Goal: Ask a question: Seek information or help from site administrators or community

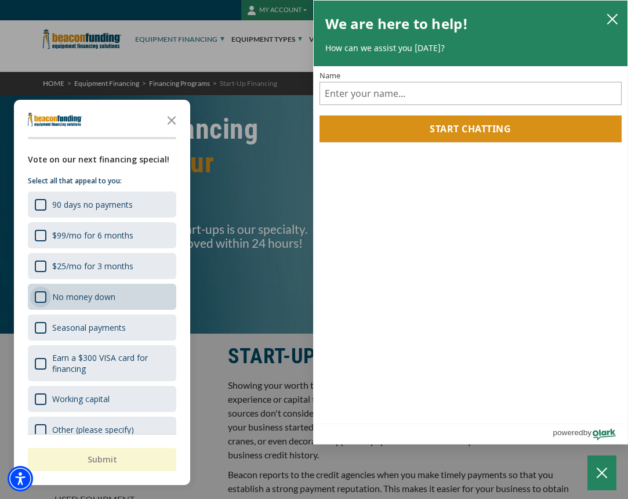
click at [41, 299] on div "No money down" at bounding box center [41, 297] width 12 height 12
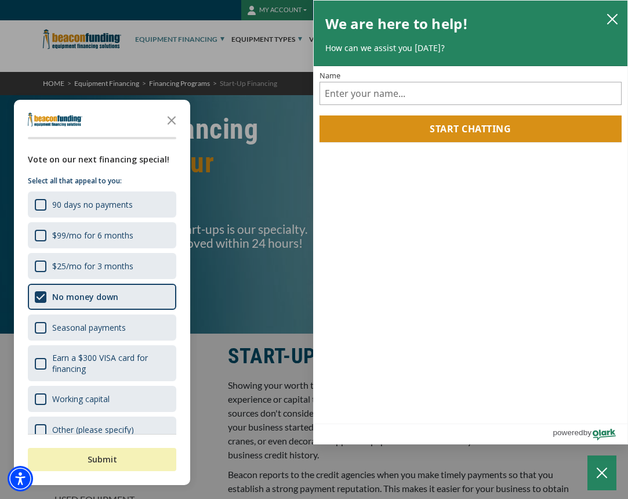
scroll to position [2, 0]
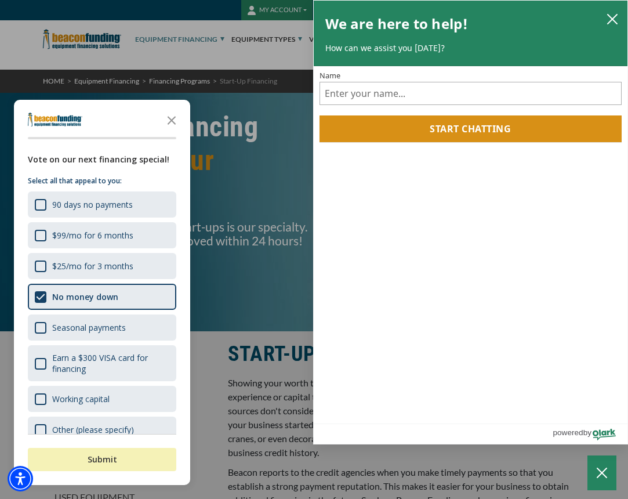
click at [121, 459] on button "Submit" at bounding box center [102, 459] width 149 height 23
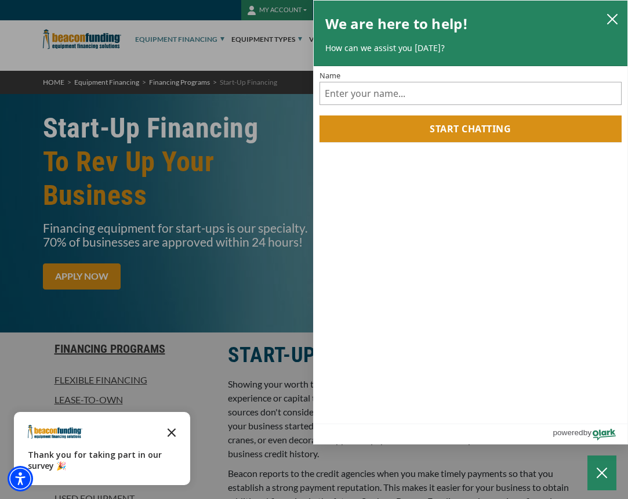
click at [176, 428] on icon "Close the survey" at bounding box center [171, 431] width 23 height 23
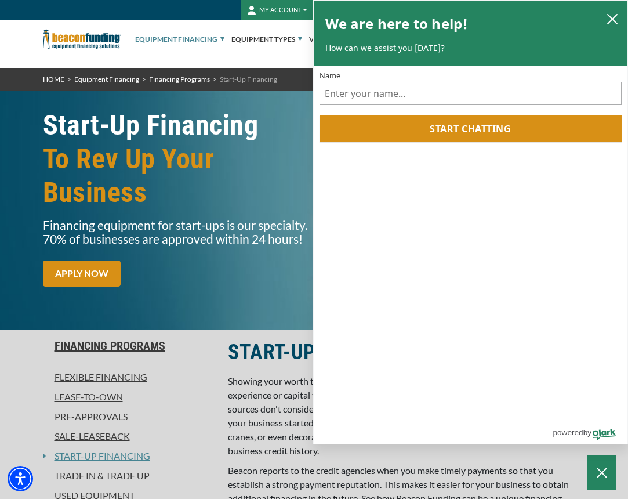
scroll to position [5, 1]
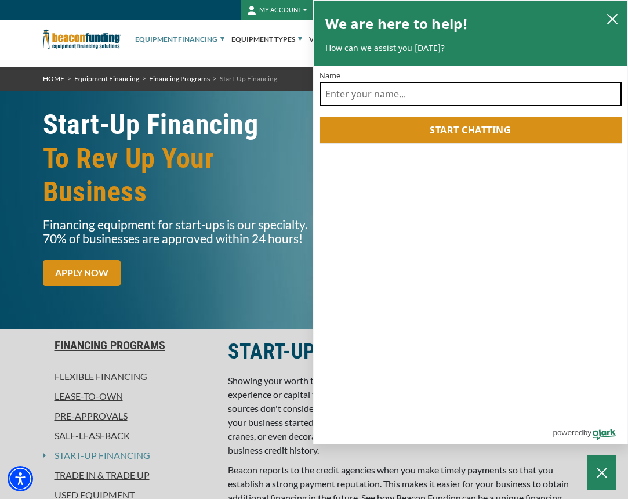
click at [374, 90] on input "Name" at bounding box center [471, 94] width 303 height 24
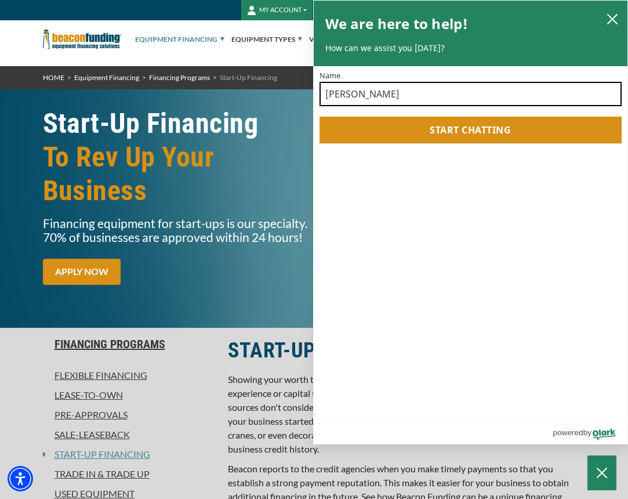
type input "[PERSON_NAME]"
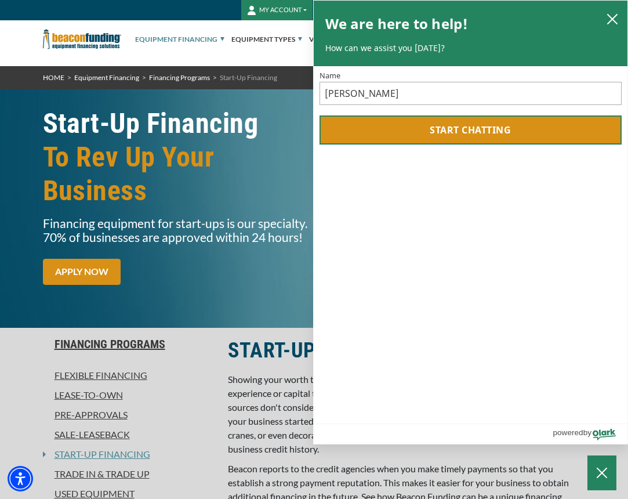
click at [394, 130] on button "Start chatting" at bounding box center [471, 129] width 303 height 29
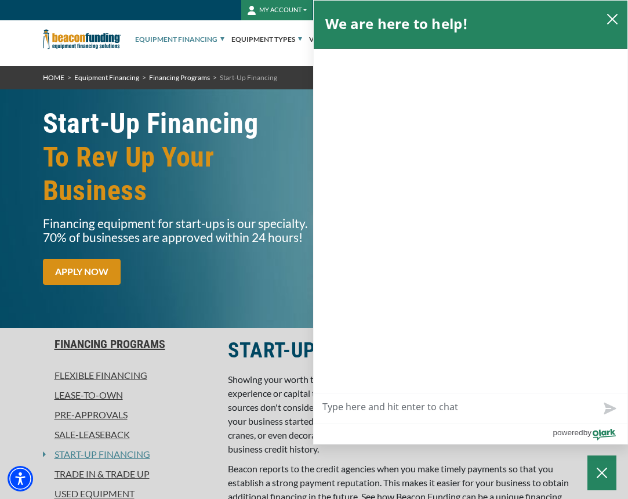
click at [420, 405] on textarea "Live Chat Now" at bounding box center [471, 408] width 314 height 30
type textarea "h"
type textarea "he"
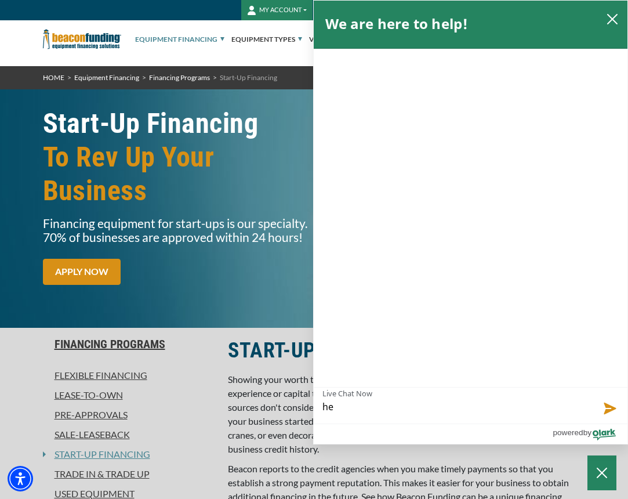
type textarea "hel"
type textarea "hell"
type textarea "hello"
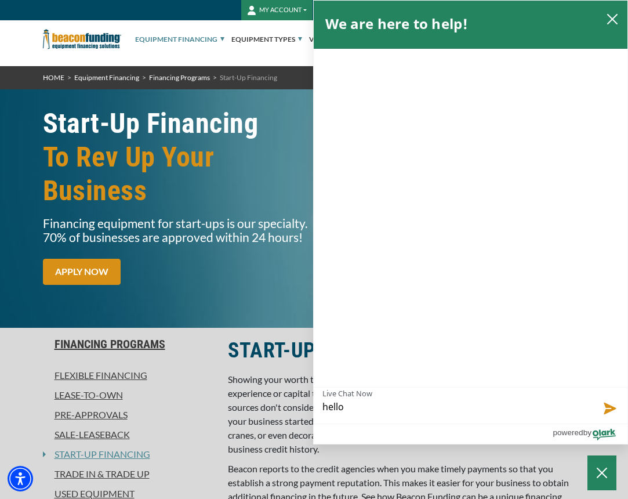
type textarea "hello"
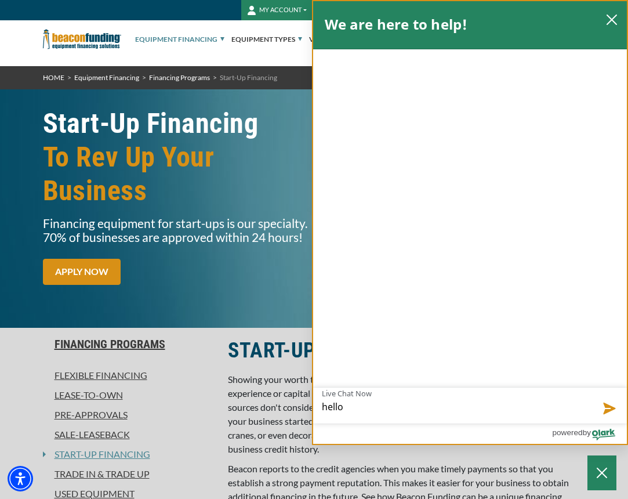
click at [604, 406] on button "Send message" at bounding box center [608, 408] width 37 height 30
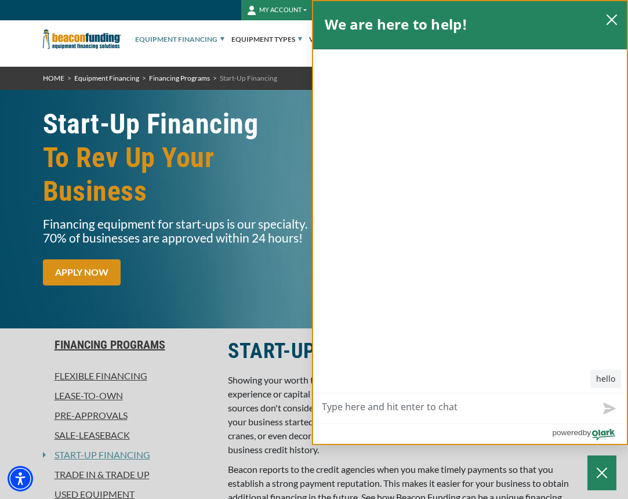
scroll to position [8, 0]
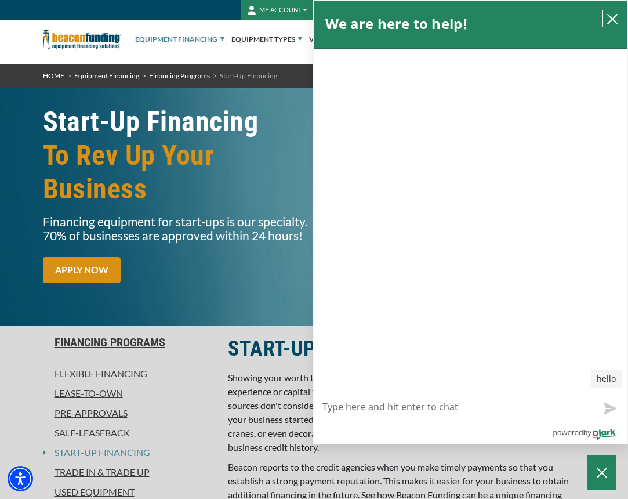
click at [613, 20] on icon "close chatbox" at bounding box center [613, 19] width 12 height 12
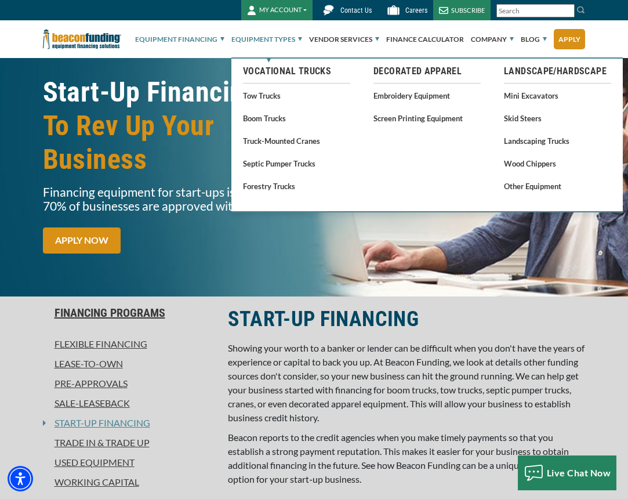
scroll to position [37, 1]
click at [523, 120] on link "Skid Steers" at bounding box center [558, 118] width 107 height 15
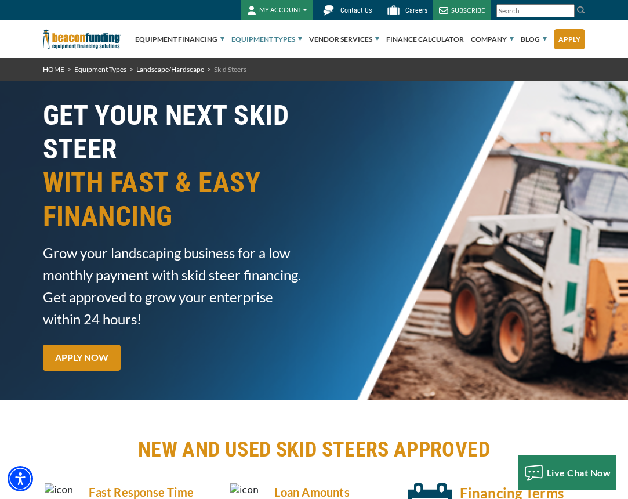
scroll to position [3, 0]
